Goal: Information Seeking & Learning: Check status

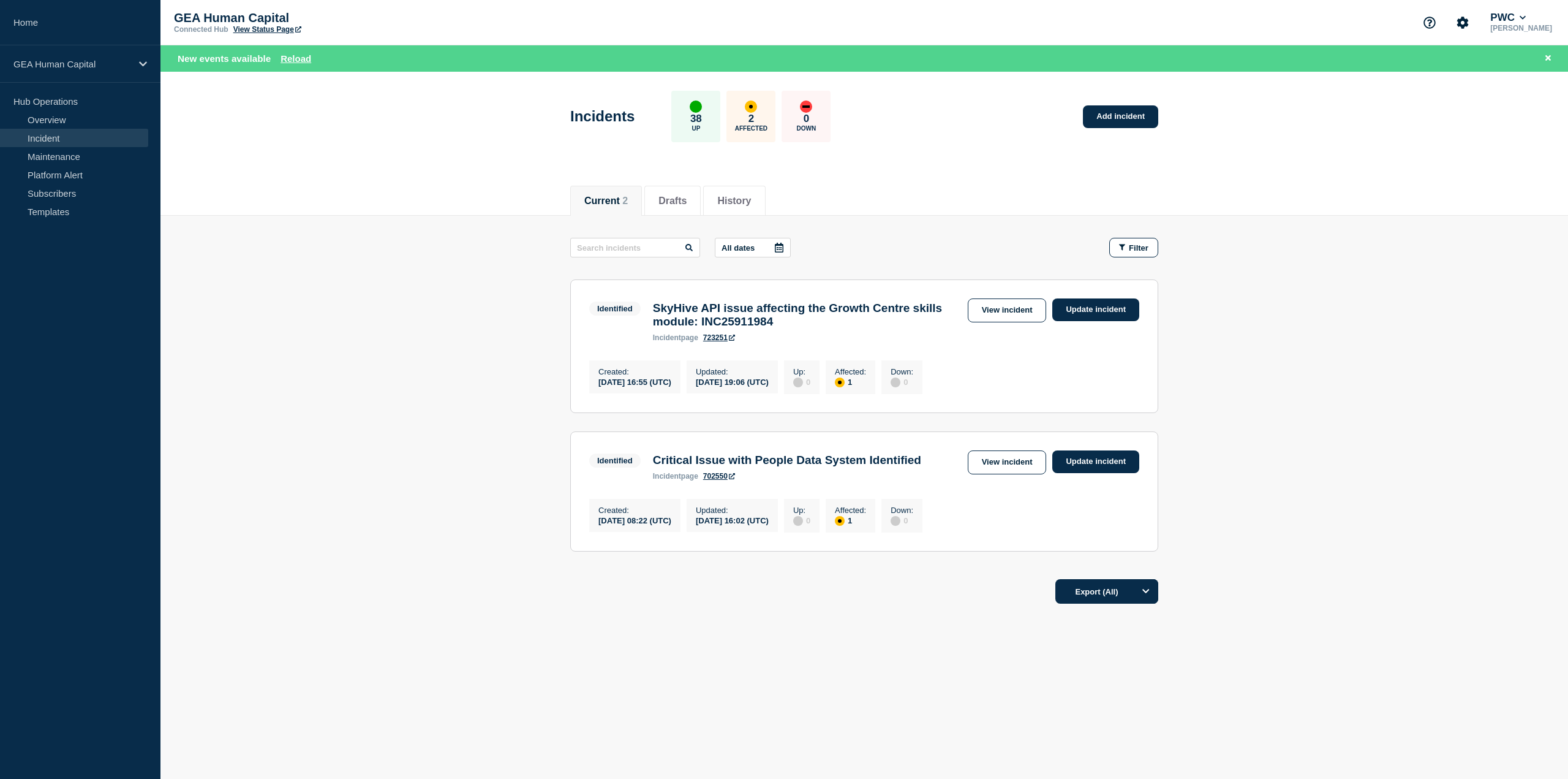
click at [45, 139] on link "Incident" at bounding box center [74, 138] width 148 height 18
click at [46, 156] on link "Maintenance" at bounding box center [74, 156] width 148 height 18
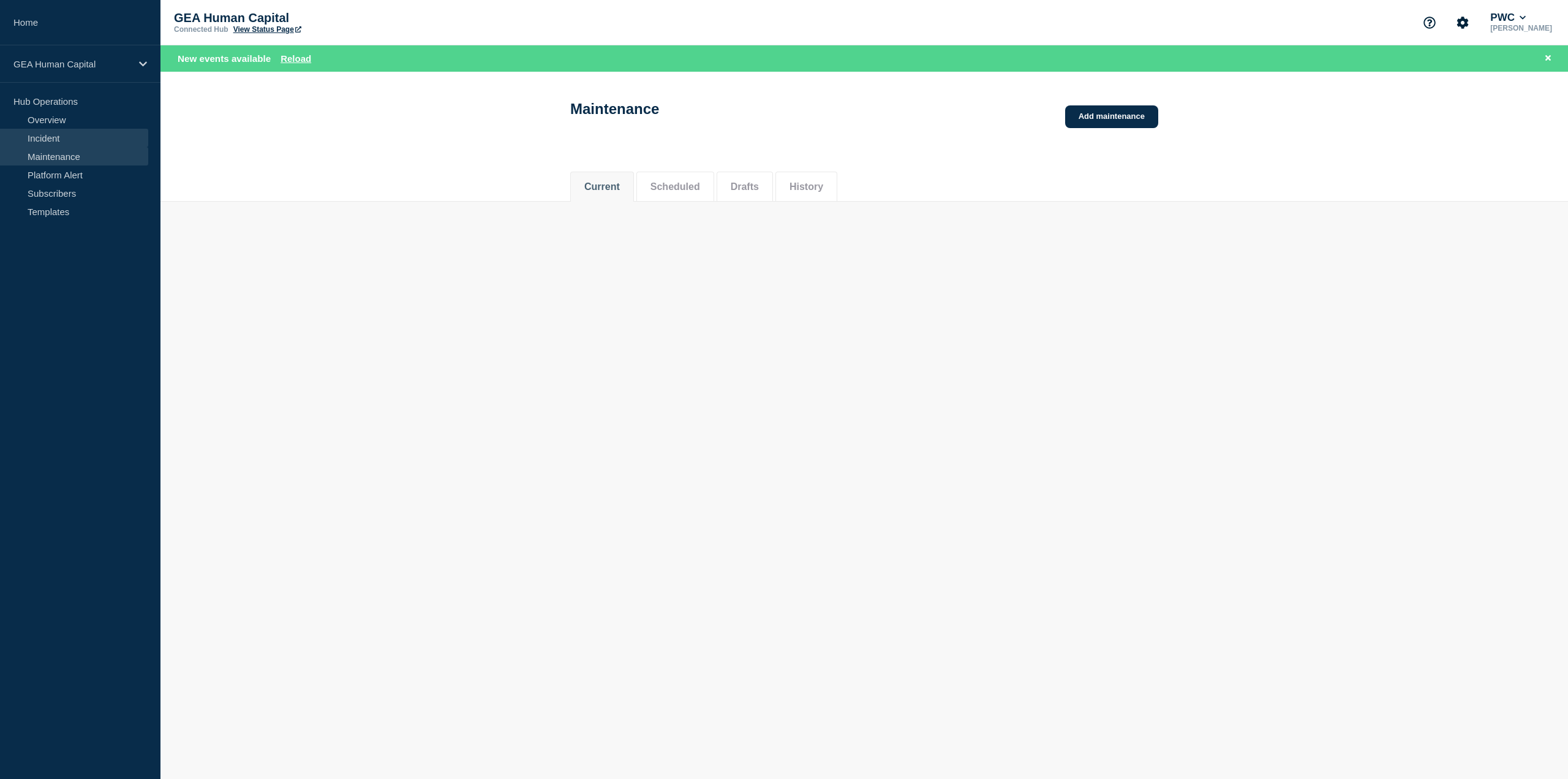
click at [45, 135] on link "Incident" at bounding box center [74, 138] width 148 height 18
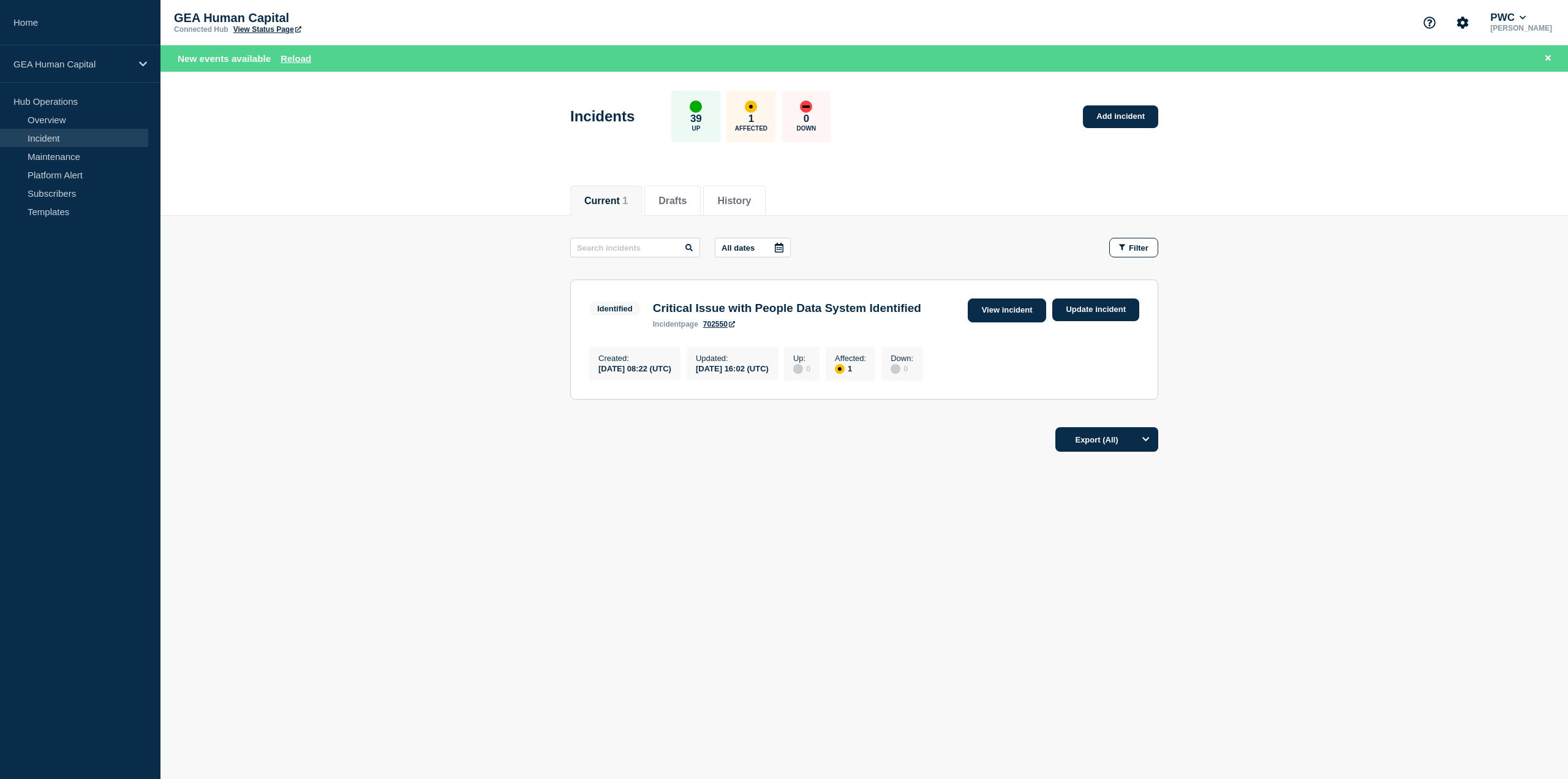
click at [978, 313] on link "View incident" at bounding box center [1007, 310] width 79 height 24
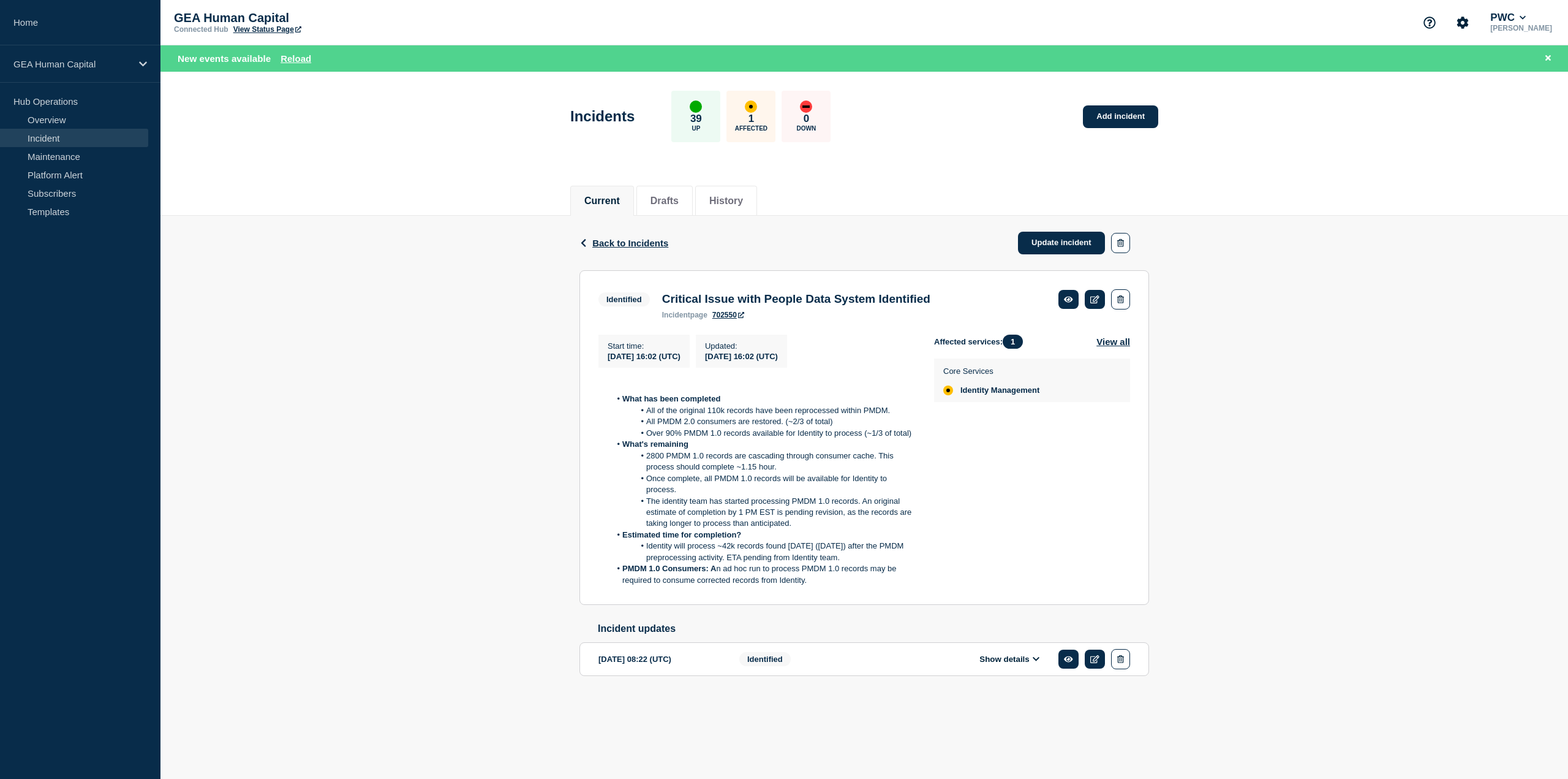
click at [1043, 664] on button "Show details" at bounding box center [1009, 659] width 68 height 11
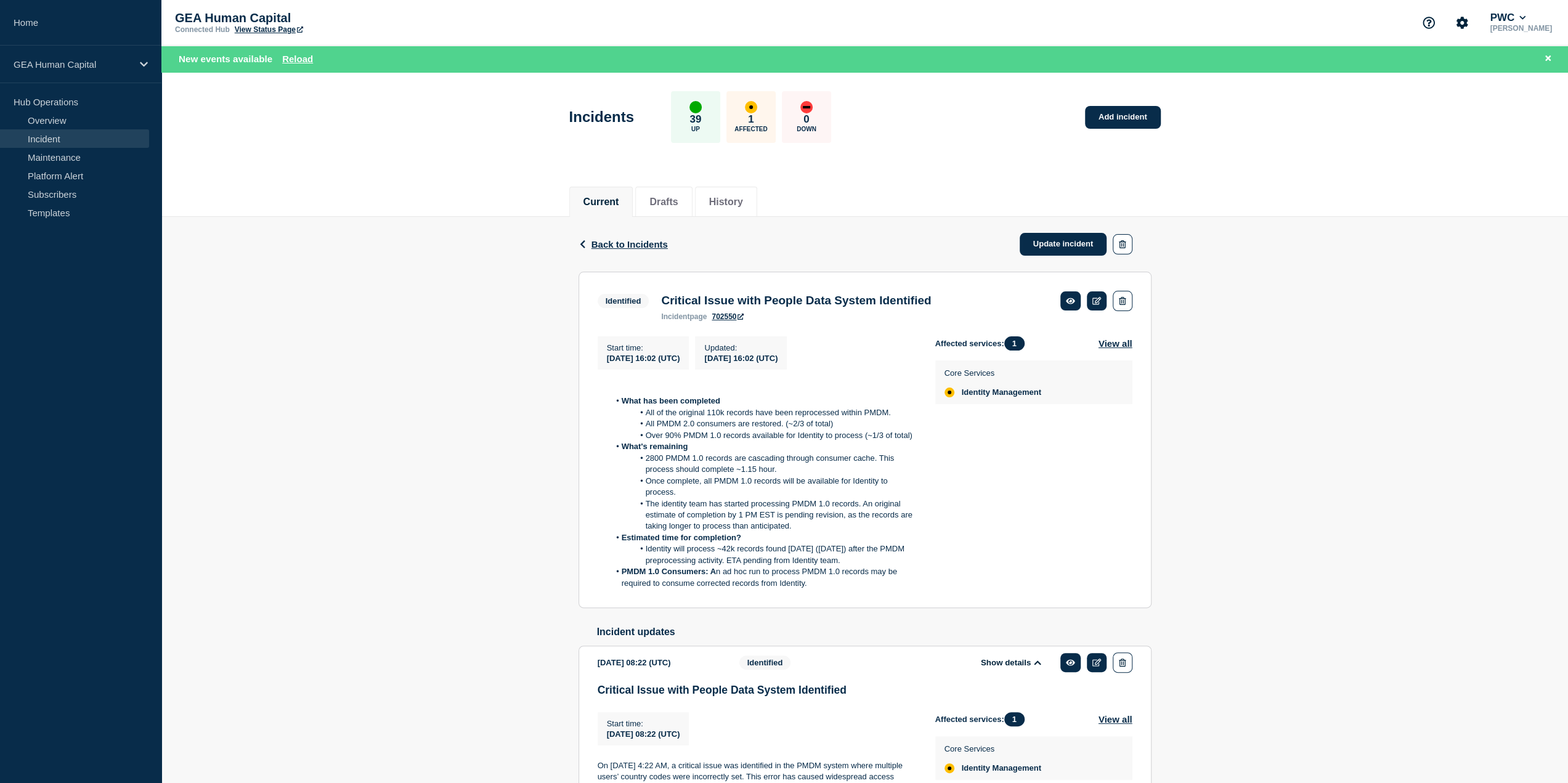
drag, startPoint x: 362, startPoint y: 194, endPoint x: 336, endPoint y: 197, distance: 26.2
click at [362, 194] on div "Current Drafts History" at bounding box center [865, 195] width 1407 height 42
click at [743, 200] on button "History" at bounding box center [726, 202] width 34 height 11
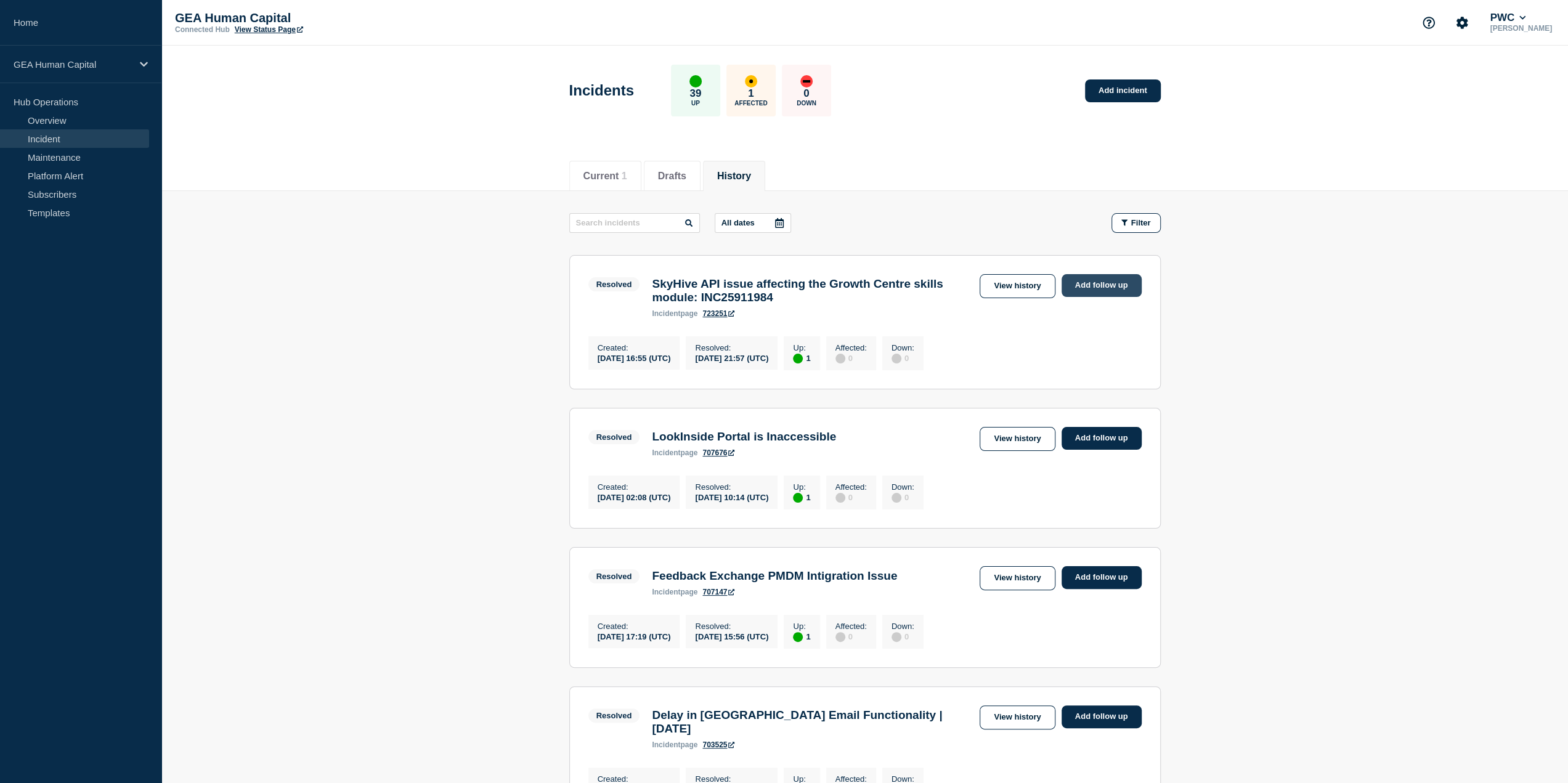
click at [1105, 281] on link "Add follow up" at bounding box center [1101, 285] width 80 height 23
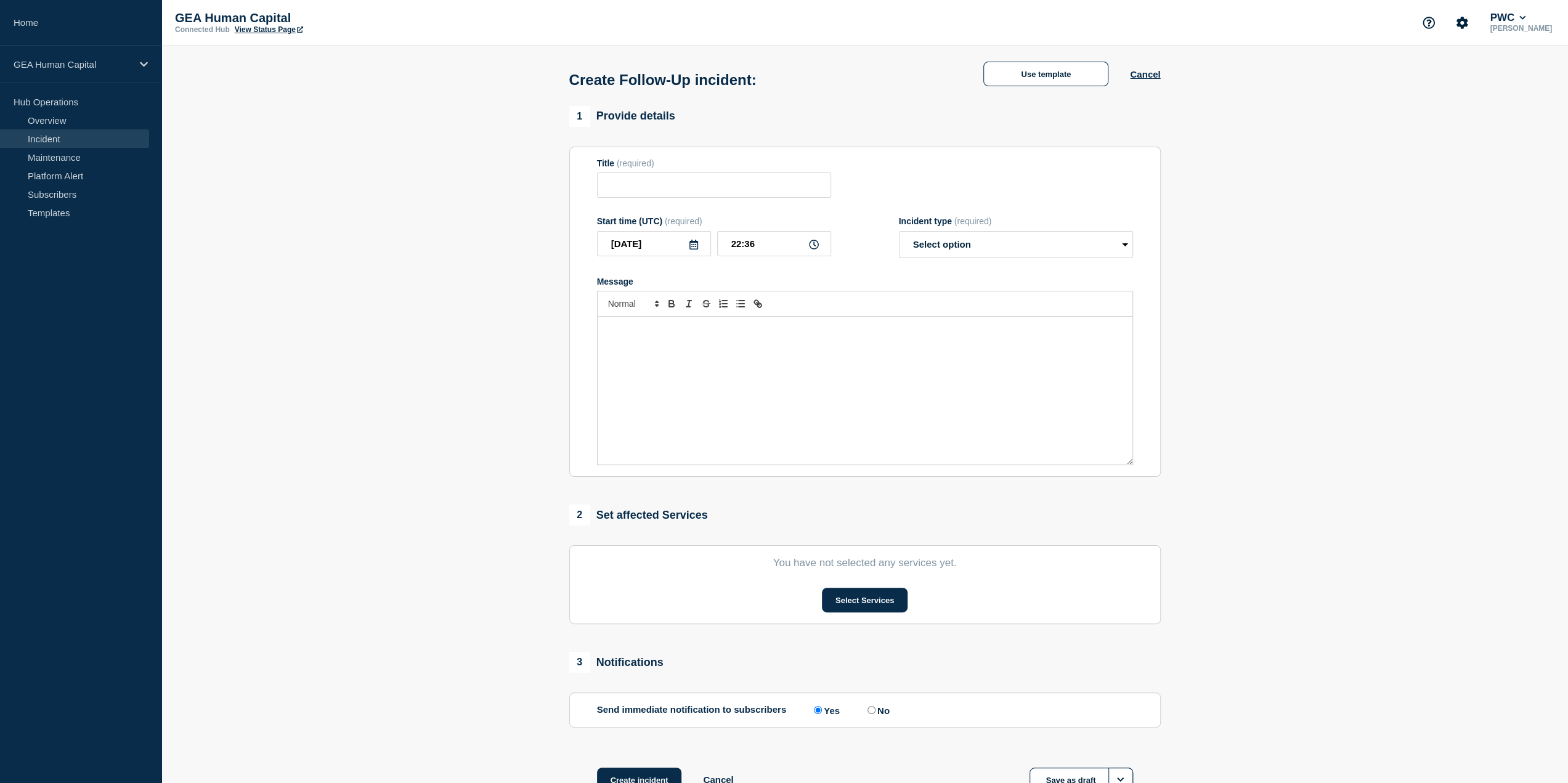
type input "SkyHive API issue affecting the Growth Centre skills module: INC25911984"
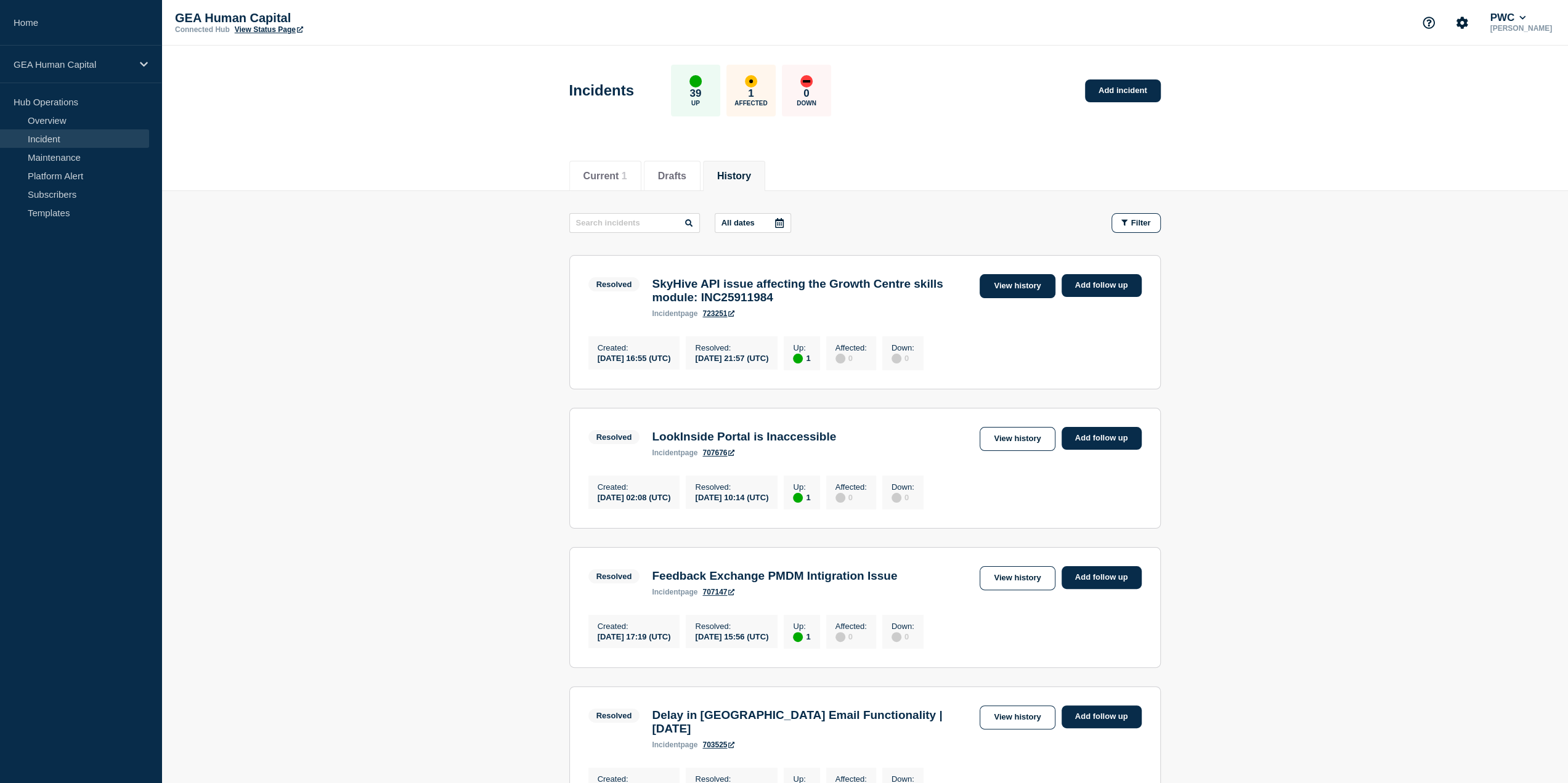
click at [1025, 280] on link "View history" at bounding box center [1017, 286] width 75 height 24
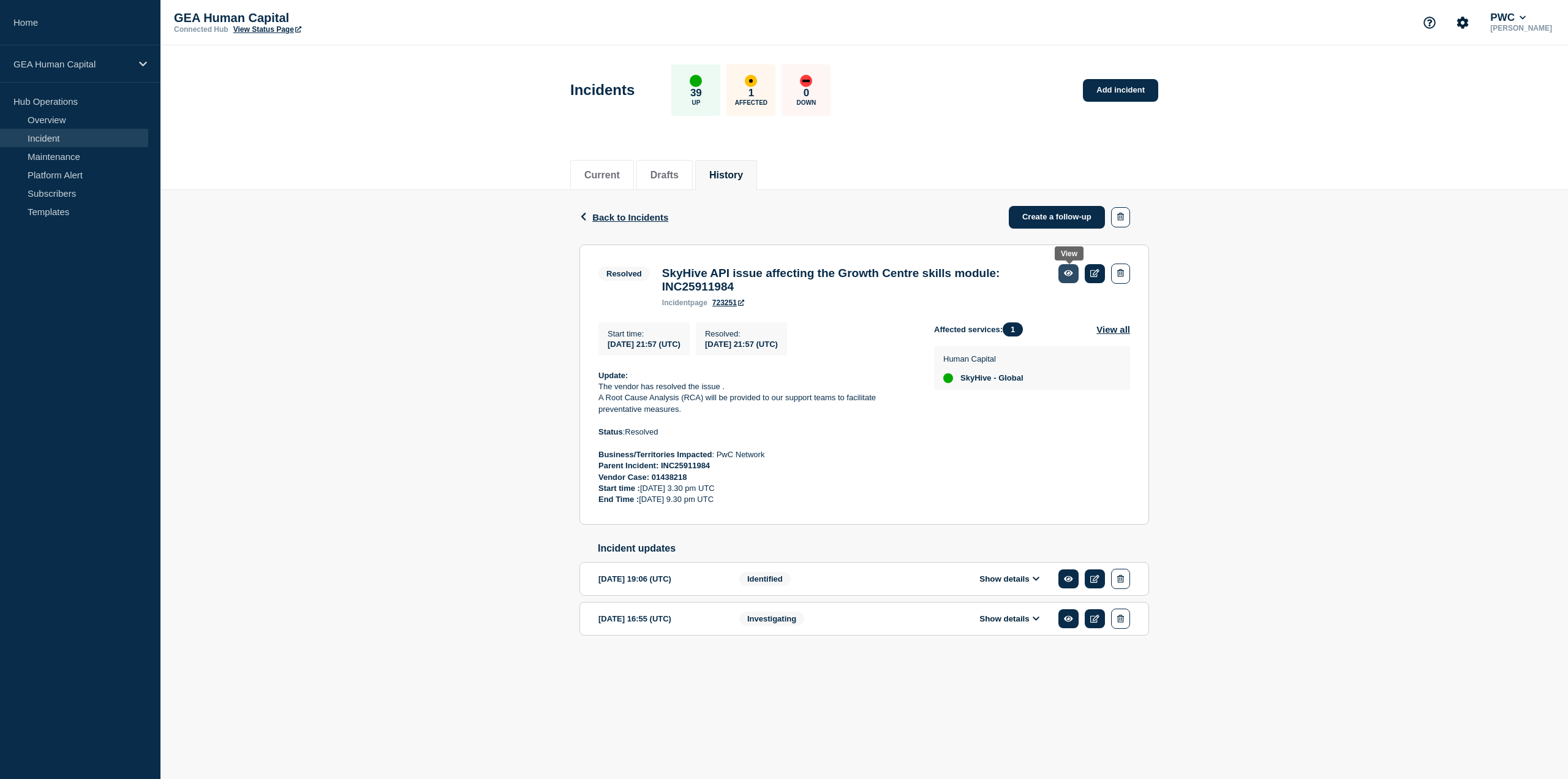
click at [1064, 270] on link at bounding box center [1069, 273] width 20 height 19
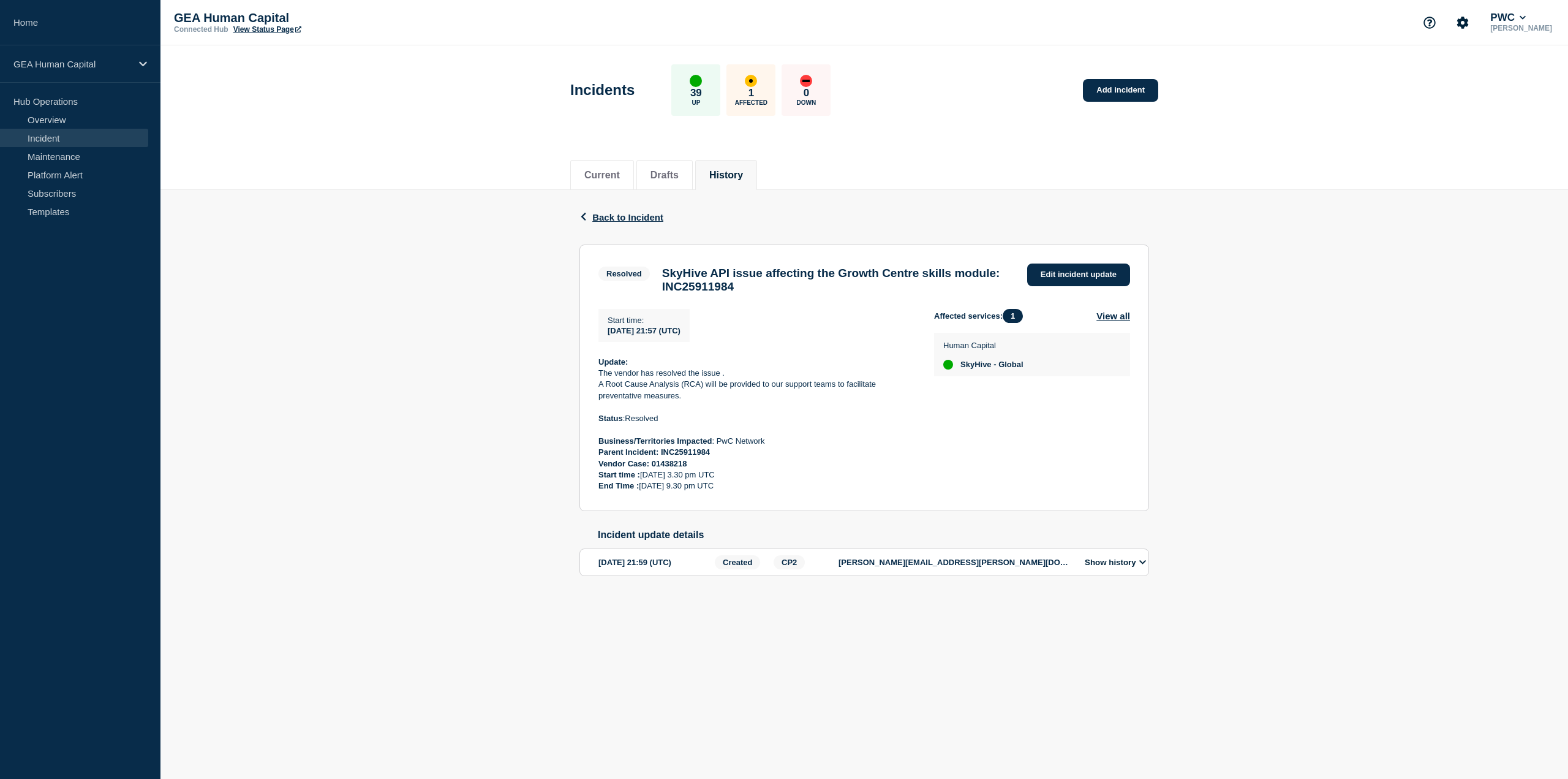
click at [639, 569] on div "[DATE] 21:59 (UTC)" at bounding box center [655, 562] width 113 height 14
click at [1109, 567] on button "Show history" at bounding box center [1116, 562] width 69 height 11
